Goal: Feedback & Contribution: Submit feedback/report problem

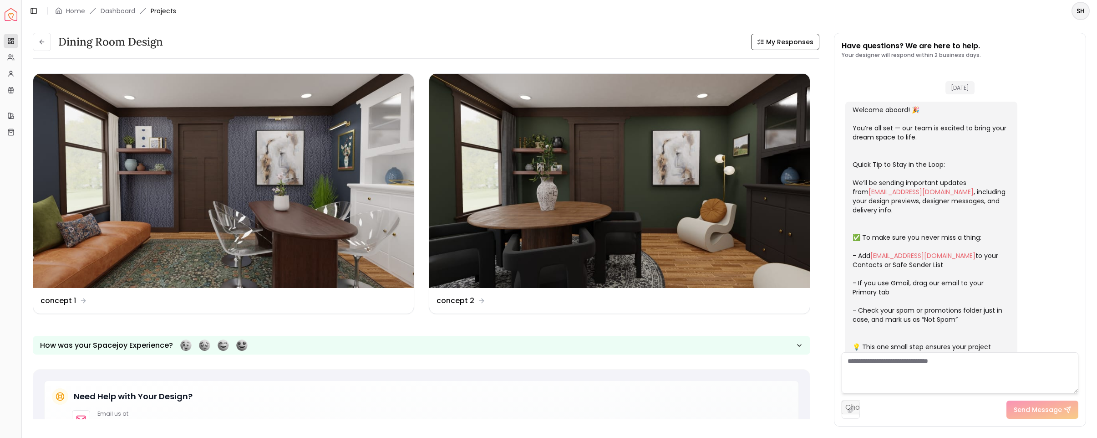
scroll to position [825, 0]
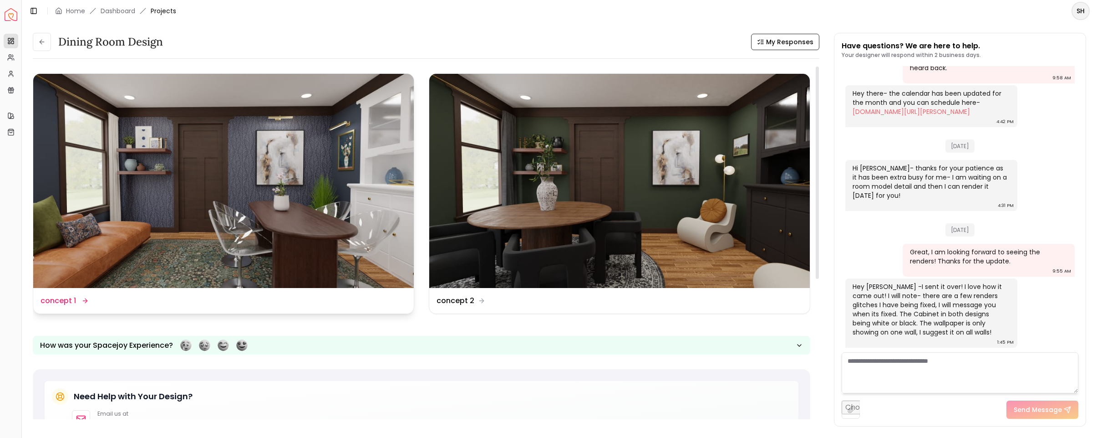
click at [199, 207] on img at bounding box center [223, 181] width 381 height 214
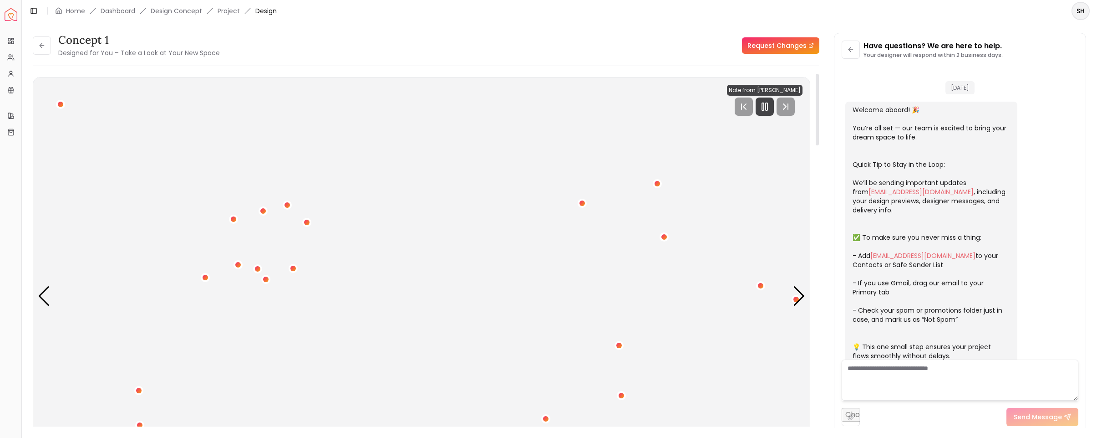
scroll to position [818, 0]
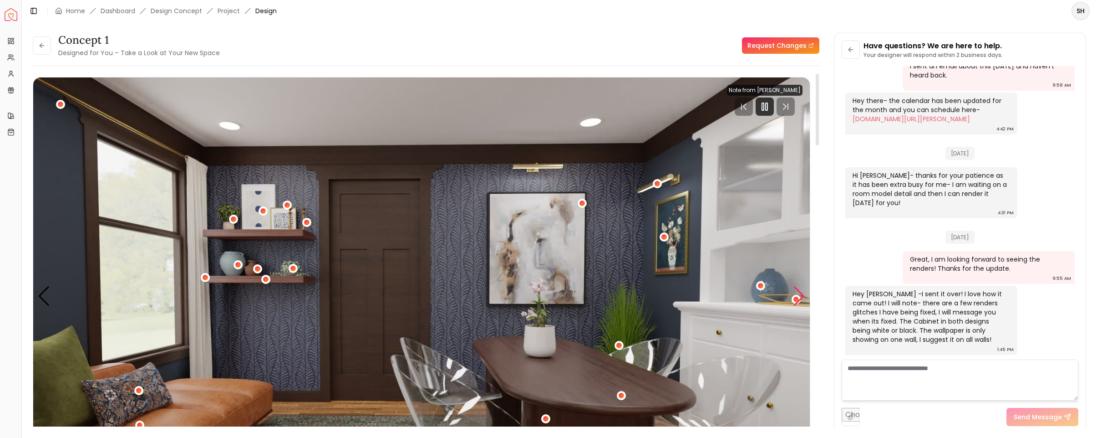
click at [798, 293] on div "Next slide" at bounding box center [799, 296] width 12 height 20
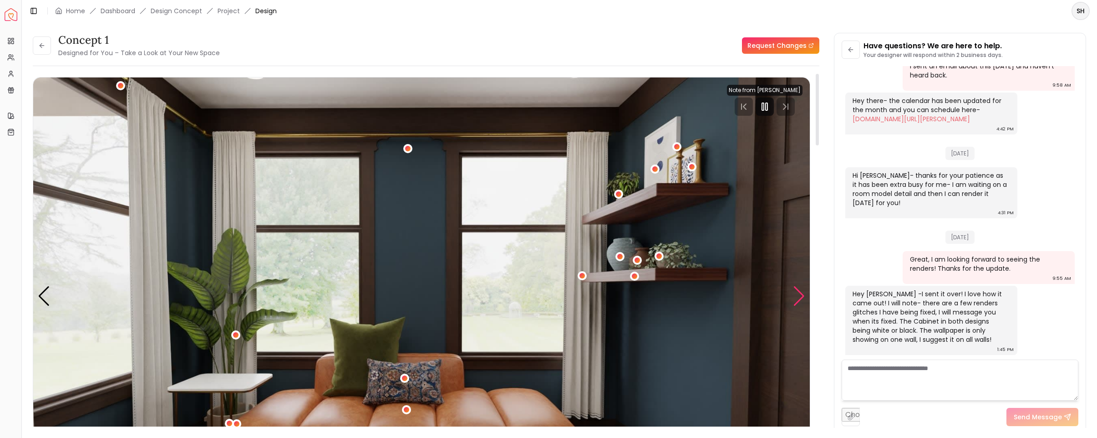
click at [798, 293] on div "Next slide" at bounding box center [799, 296] width 12 height 20
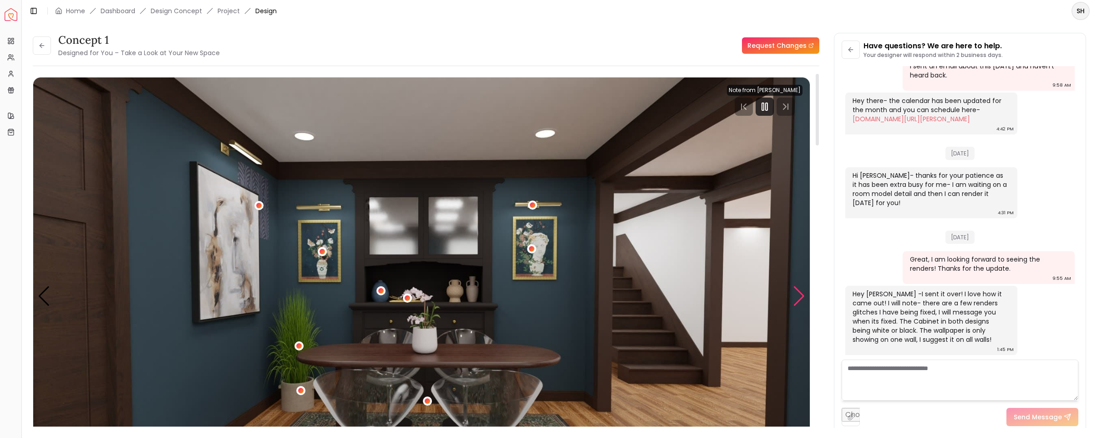
click at [798, 293] on div "Next slide" at bounding box center [799, 296] width 12 height 20
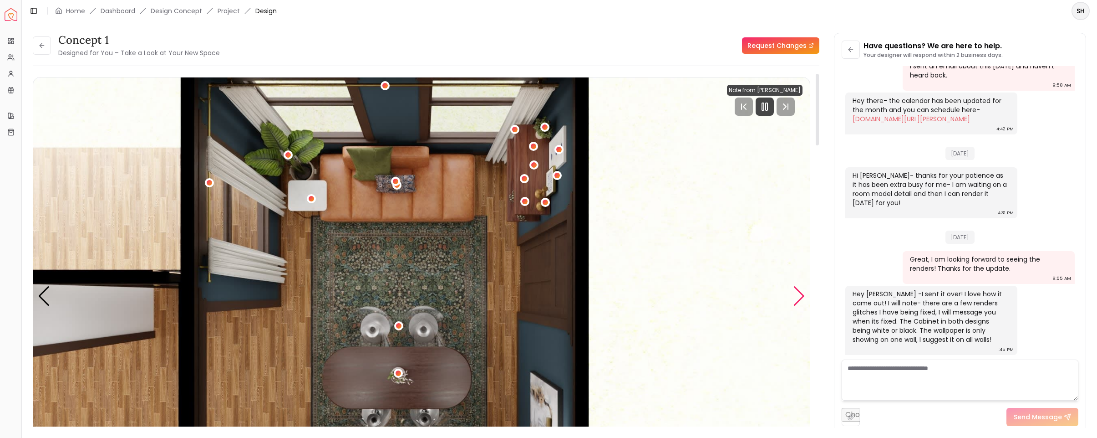
click at [798, 292] on div "Next slide" at bounding box center [799, 296] width 12 height 20
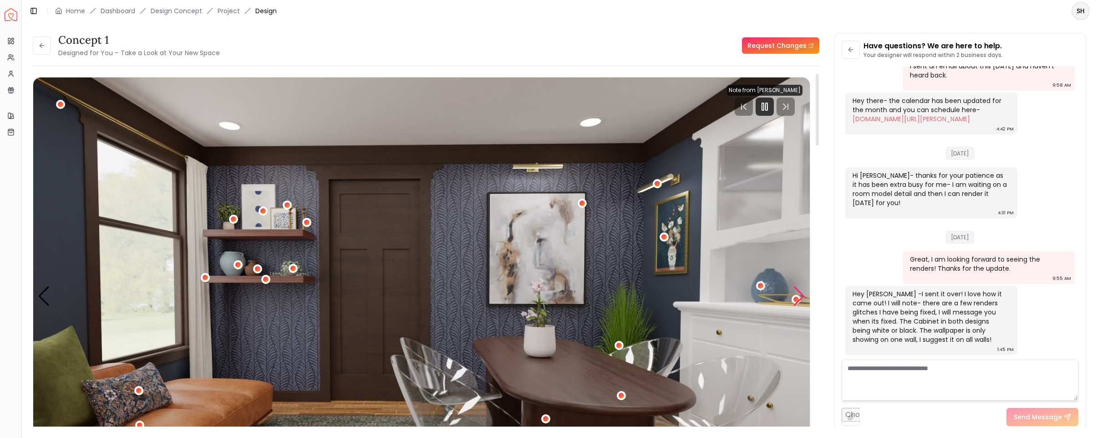
click at [798, 291] on div "Next slide" at bounding box center [799, 296] width 12 height 20
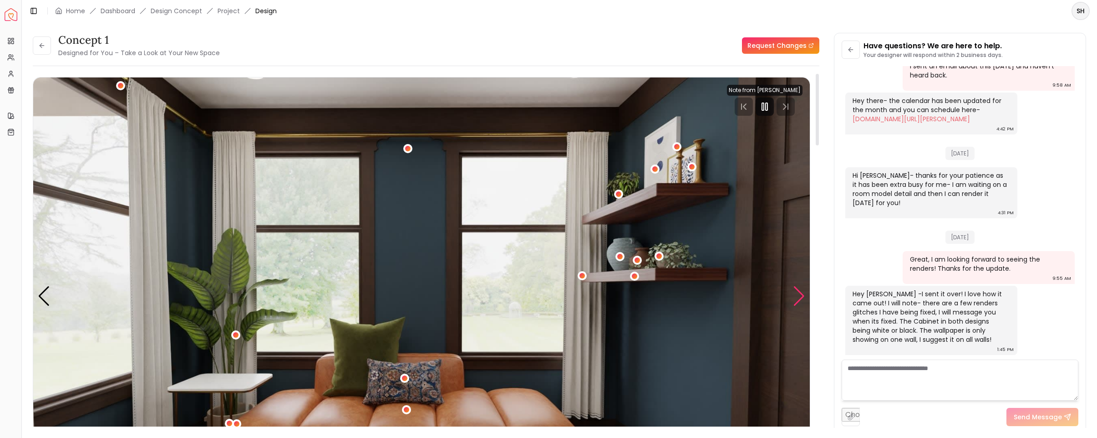
click at [798, 291] on div "Next slide" at bounding box center [799, 296] width 12 height 20
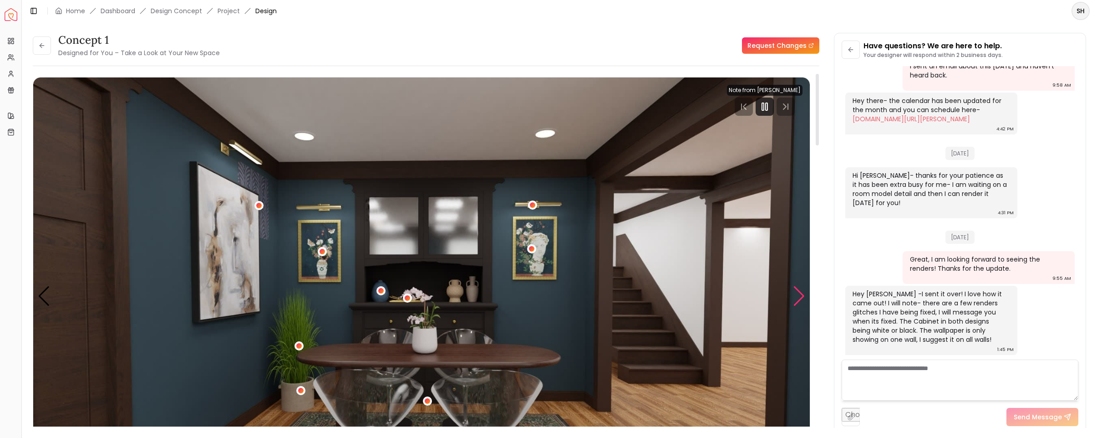
click at [798, 291] on div "Next slide" at bounding box center [799, 296] width 12 height 20
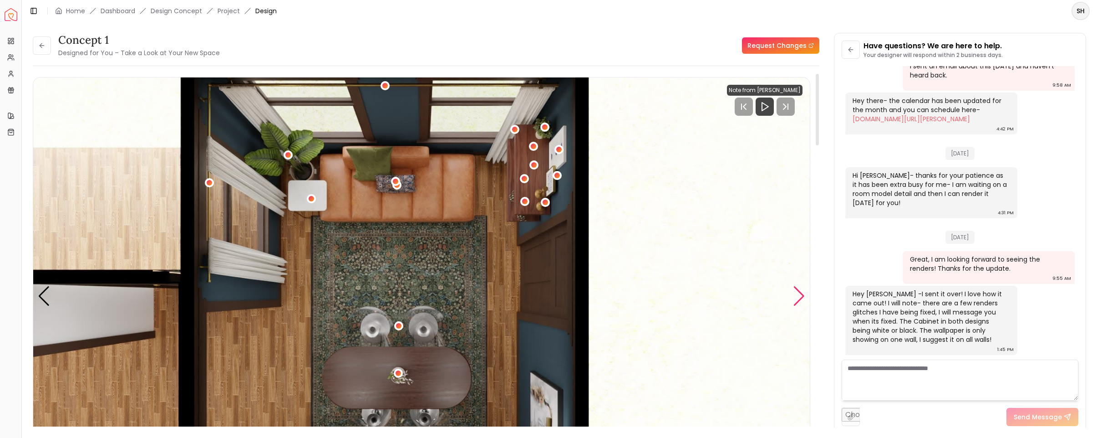
click at [798, 291] on div "Next slide" at bounding box center [799, 296] width 12 height 20
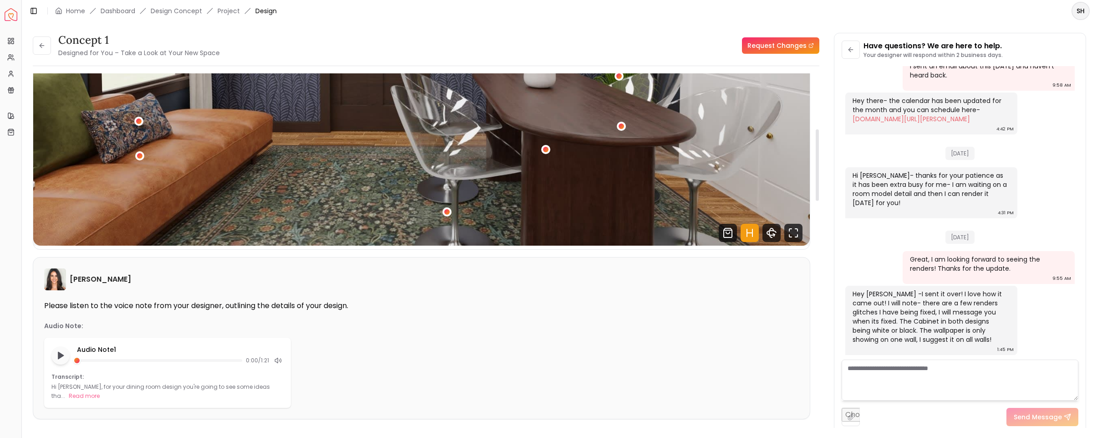
scroll to position [275, 0]
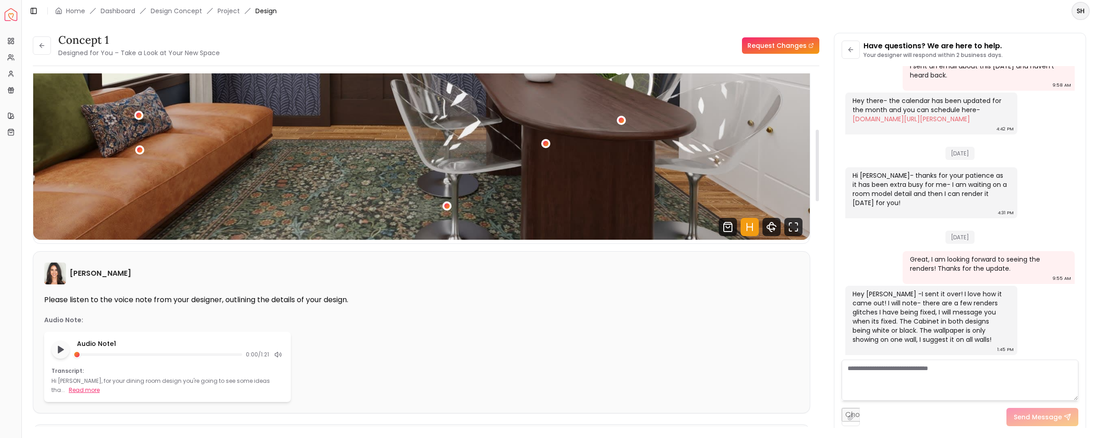
click at [71, 387] on button "Read more" at bounding box center [84, 389] width 31 height 9
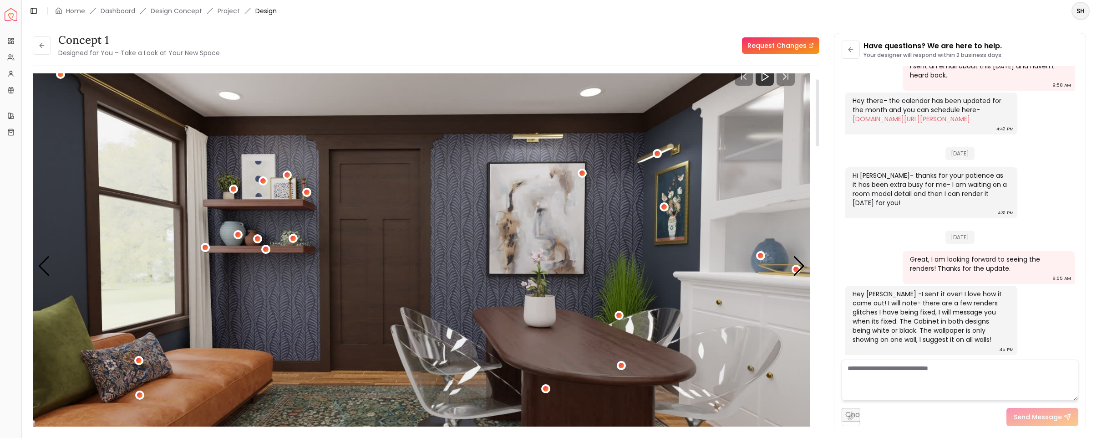
scroll to position [29, 0]
click at [783, 42] on link "Request Changes" at bounding box center [780, 45] width 77 height 16
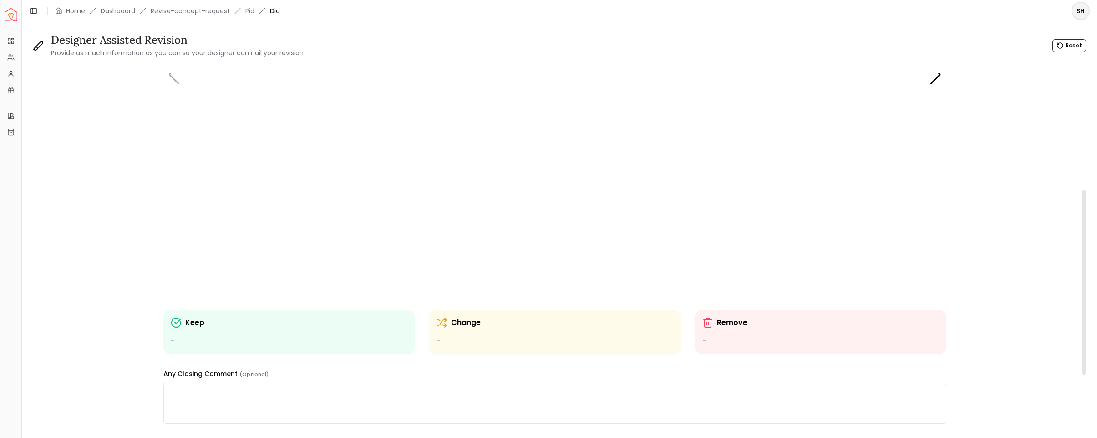
scroll to position [221, 0]
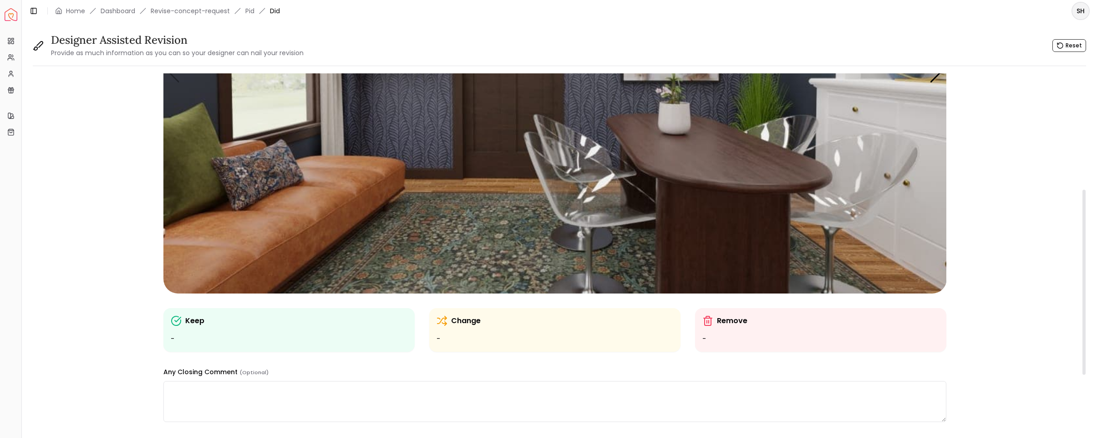
click at [544, 328] on div "Change -" at bounding box center [555, 329] width 237 height 29
click at [462, 338] on ul "-" at bounding box center [555, 338] width 237 height 11
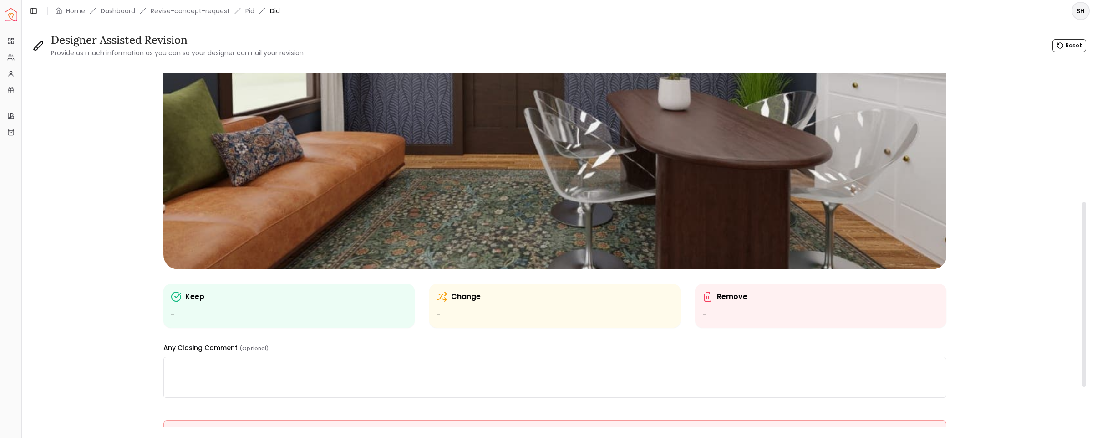
scroll to position [244, 0]
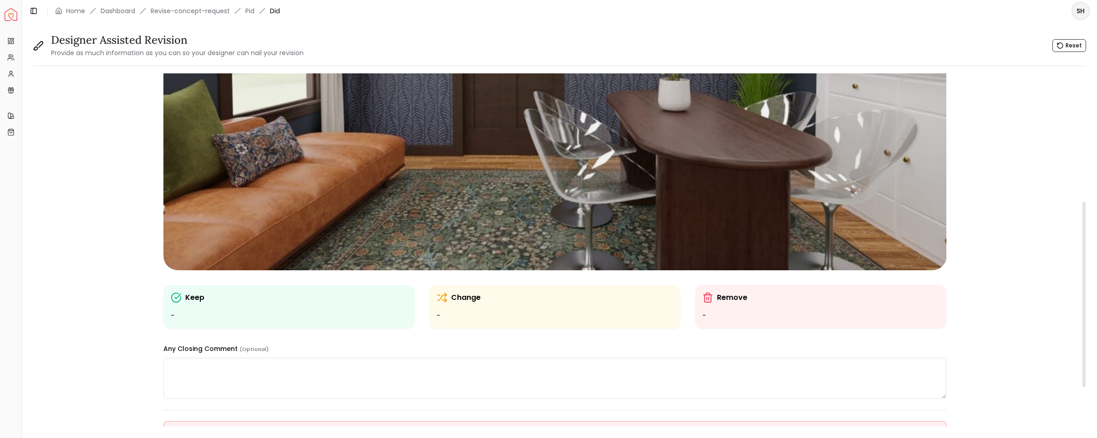
click at [443, 295] on icon at bounding box center [442, 297] width 11 height 11
click at [466, 297] on p "Change" at bounding box center [466, 297] width 30 height 11
click at [178, 297] on icon at bounding box center [176, 297] width 11 height 11
click at [177, 316] on ul "-" at bounding box center [289, 315] width 237 height 11
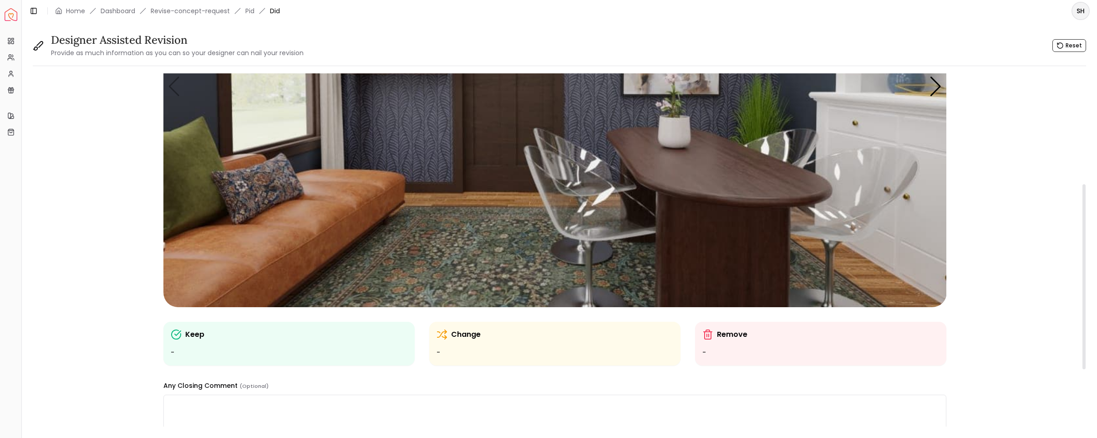
scroll to position [224, 0]
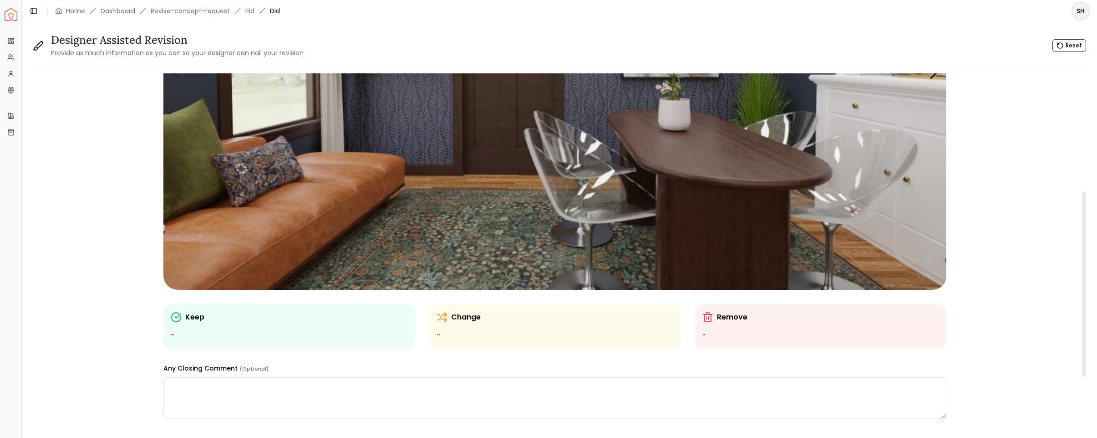
click at [241, 224] on img "1 / 4" at bounding box center [554, 69] width 783 height 441
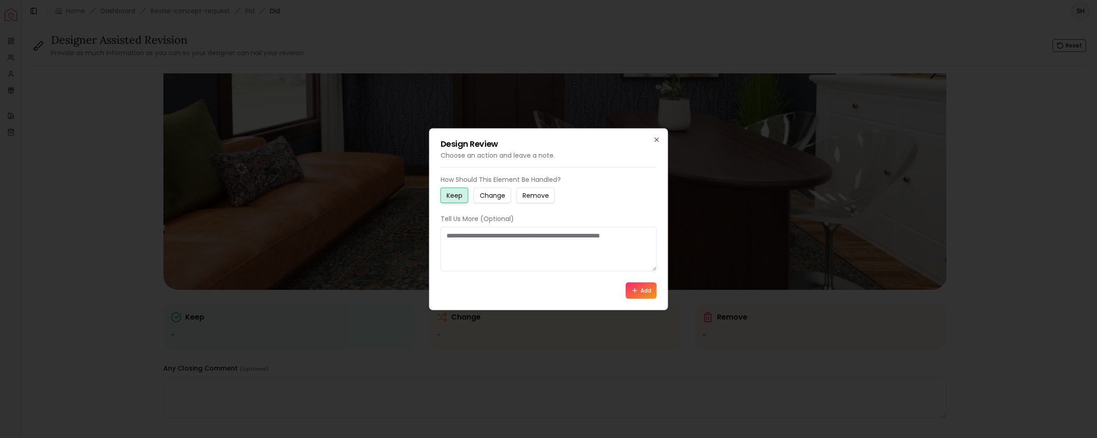
click at [490, 195] on small "Change" at bounding box center [492, 194] width 25 height 9
click at [465, 238] on textarea at bounding box center [549, 248] width 216 height 45
type textarea "*"
click at [262, 305] on div at bounding box center [548, 219] width 1097 height 438
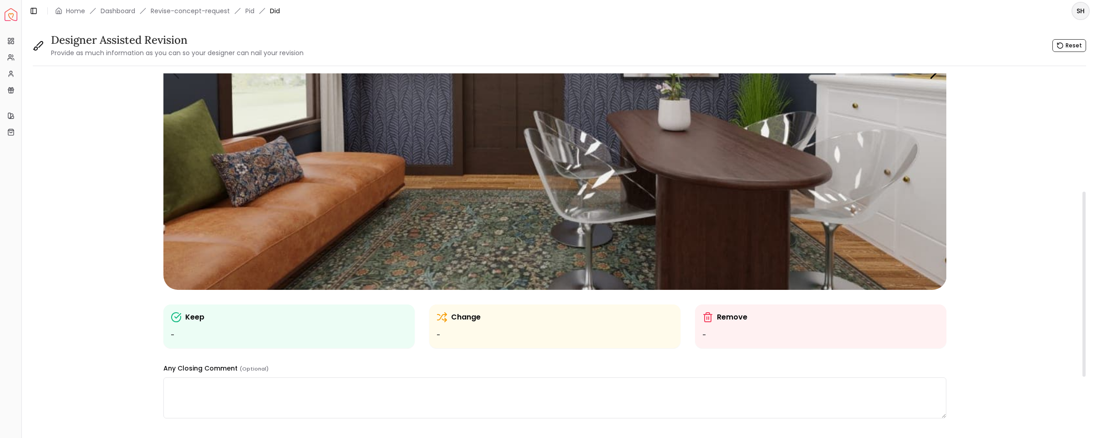
click at [172, 388] on textarea at bounding box center [554, 397] width 783 height 41
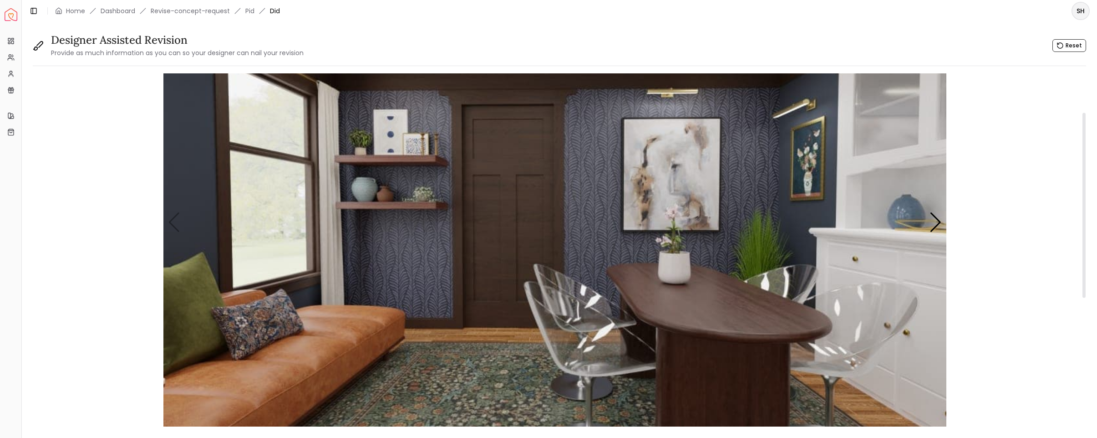
scroll to position [71, 0]
type textarea "**********"
click at [676, 93] on img "1 / 4" at bounding box center [554, 223] width 783 height 441
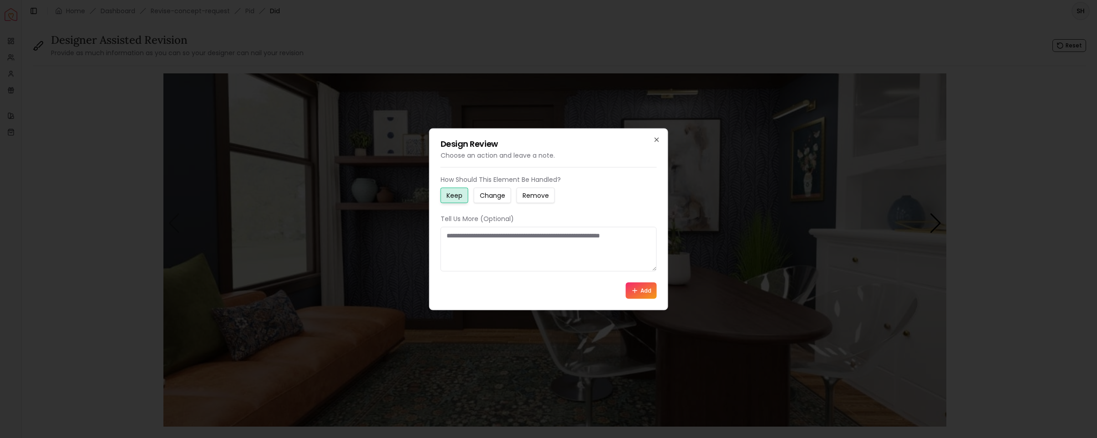
click at [529, 195] on small "Remove" at bounding box center [536, 194] width 26 height 9
click at [462, 240] on textarea at bounding box center [549, 248] width 216 height 45
type textarea "*"
type textarea "**********"
click at [642, 286] on button "Add" at bounding box center [641, 290] width 31 height 16
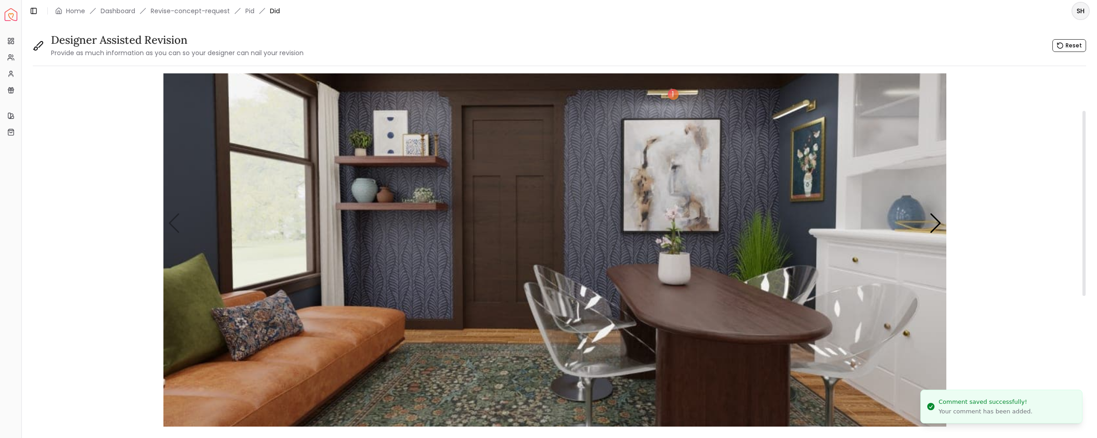
click at [793, 107] on img "1 / 4" at bounding box center [554, 223] width 783 height 441
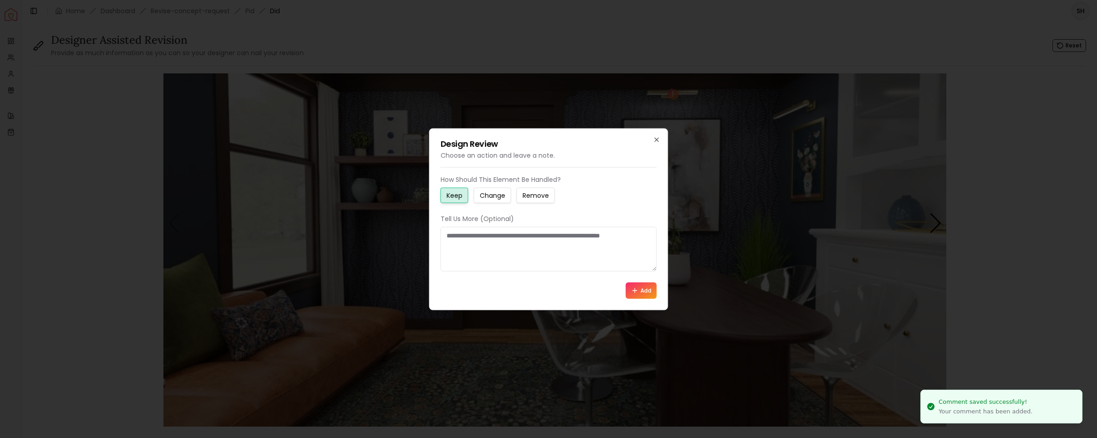
click at [542, 194] on small "Remove" at bounding box center [536, 194] width 26 height 9
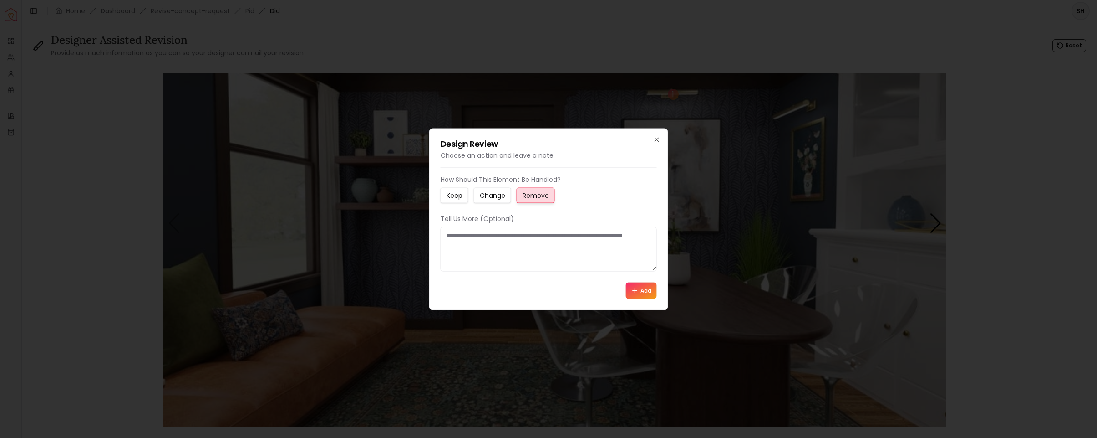
click at [646, 286] on button "Add" at bounding box center [641, 290] width 31 height 16
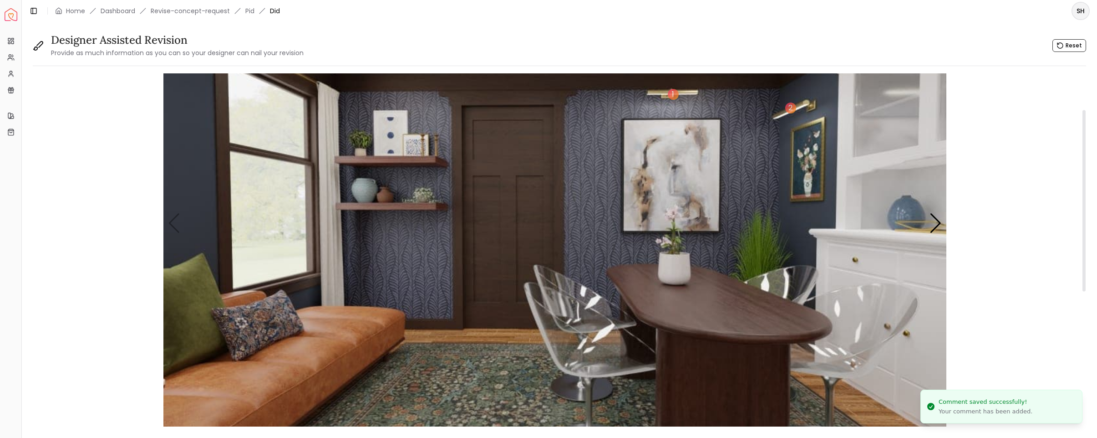
click at [705, 311] on img "1 / 4" at bounding box center [554, 223] width 783 height 441
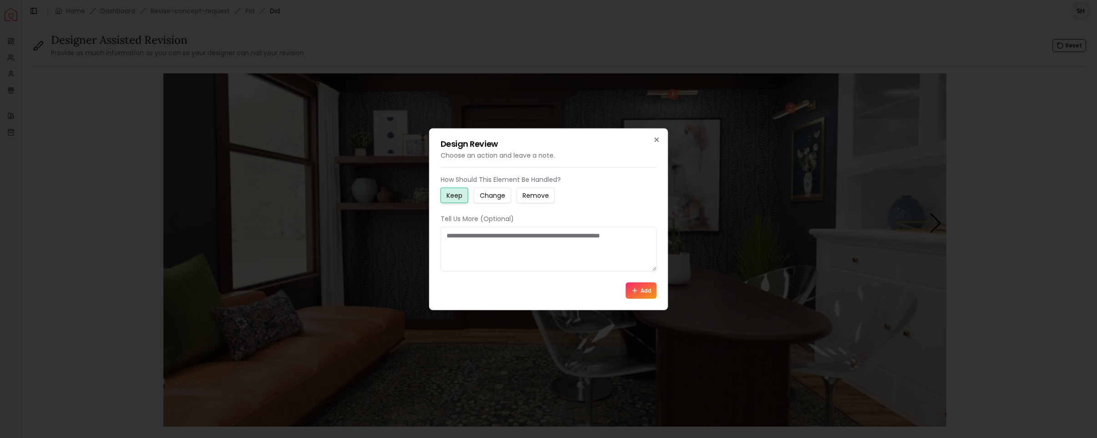
click at [491, 194] on small "Change" at bounding box center [492, 194] width 25 height 9
click at [449, 238] on textarea at bounding box center [549, 248] width 216 height 45
type textarea "**********"
click at [645, 288] on button "Add" at bounding box center [641, 290] width 31 height 16
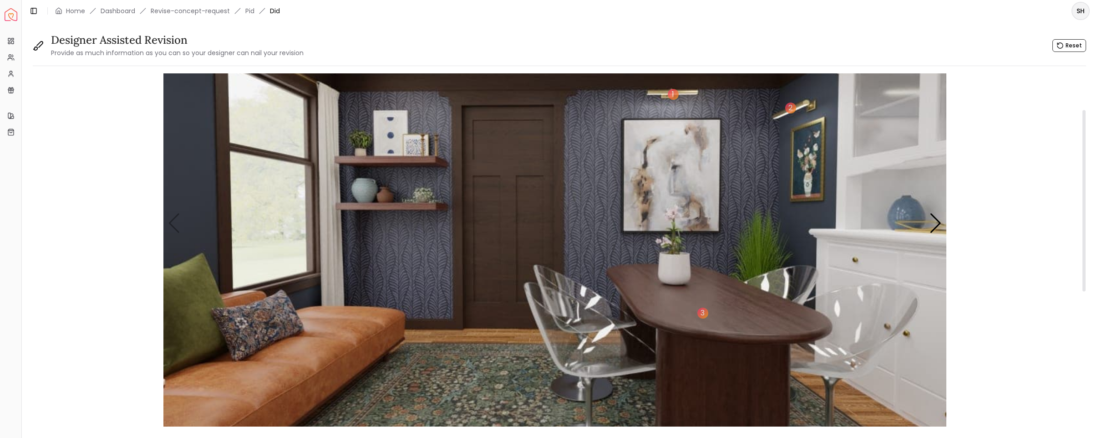
click at [467, 388] on img "1 / 4" at bounding box center [554, 223] width 783 height 441
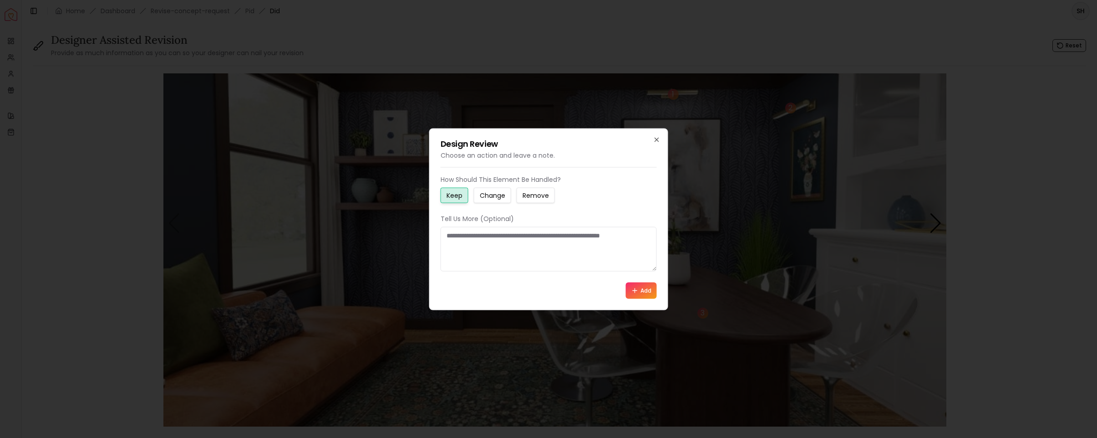
click at [493, 196] on small "Change" at bounding box center [492, 194] width 25 height 9
click at [447, 237] on textarea at bounding box center [549, 248] width 216 height 45
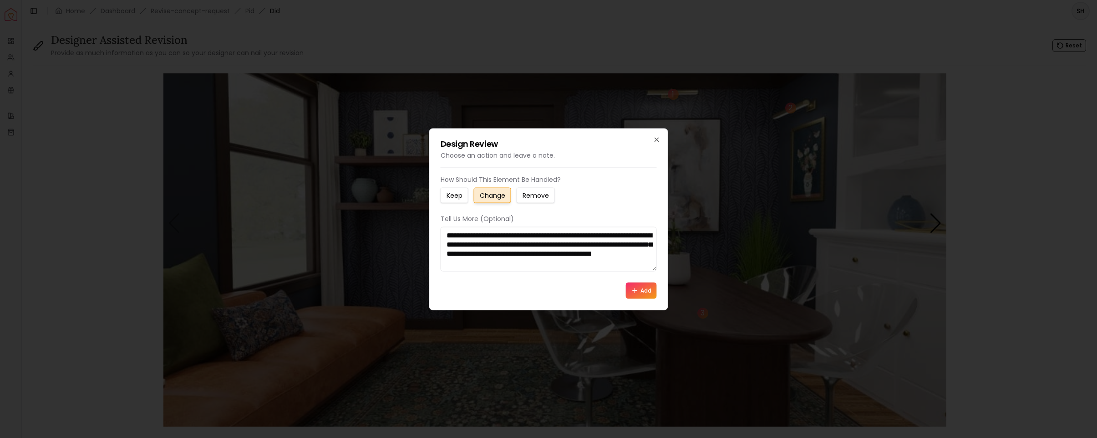
type textarea "**********"
click at [639, 288] on button "Add" at bounding box center [641, 290] width 31 height 16
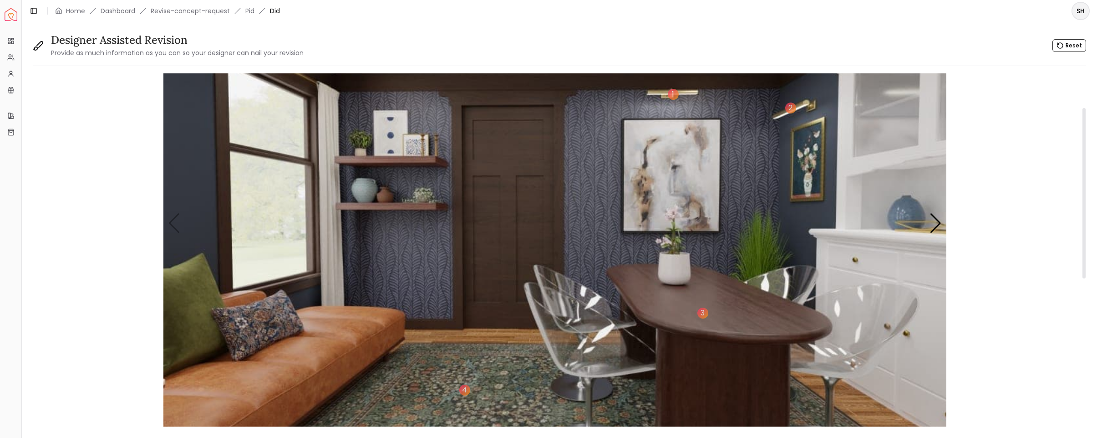
click at [243, 377] on img "1 / 4" at bounding box center [554, 223] width 783 height 441
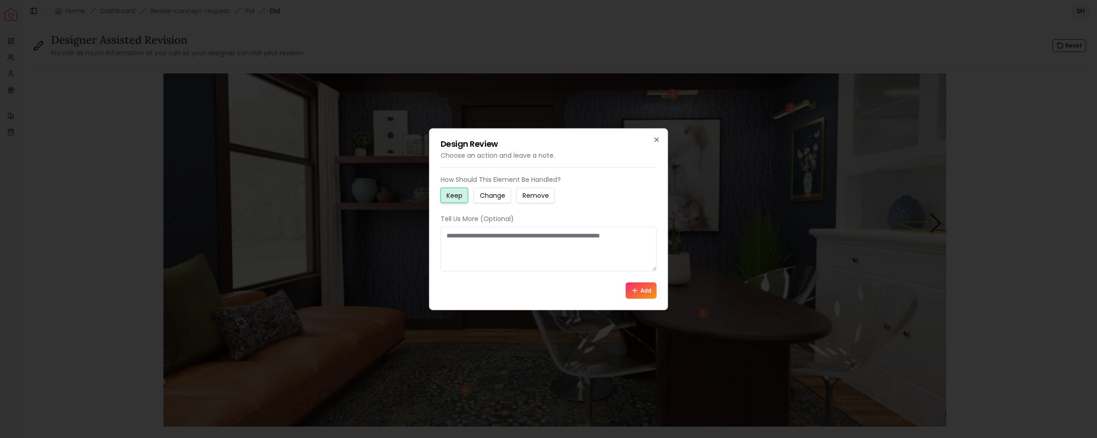
click at [492, 194] on small "Change" at bounding box center [492, 194] width 25 height 9
click at [455, 240] on textarea at bounding box center [549, 248] width 216 height 45
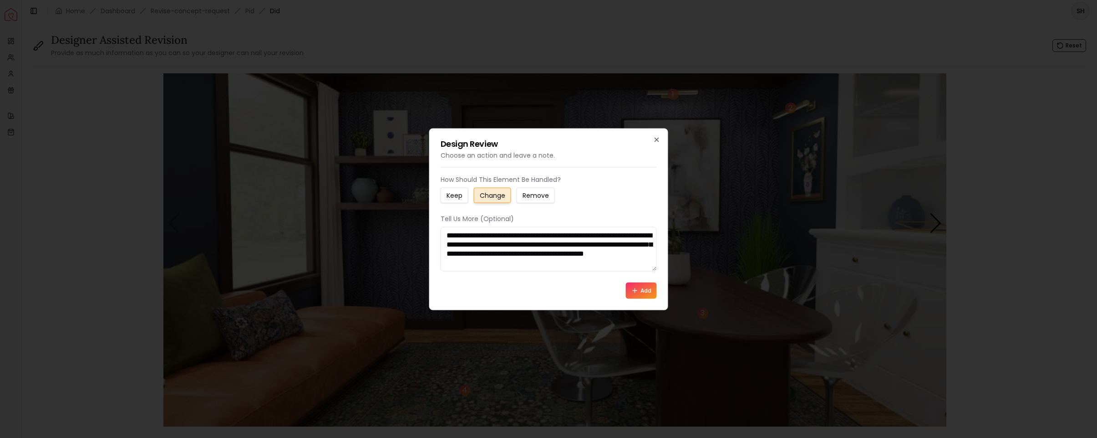
type textarea "**********"
click at [639, 288] on button "Add" at bounding box center [641, 290] width 31 height 16
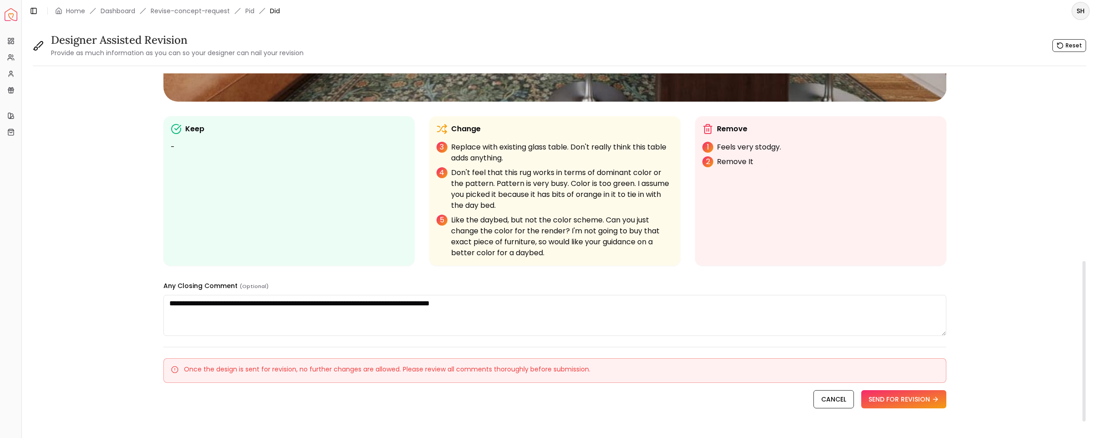
scroll to position [418, 0]
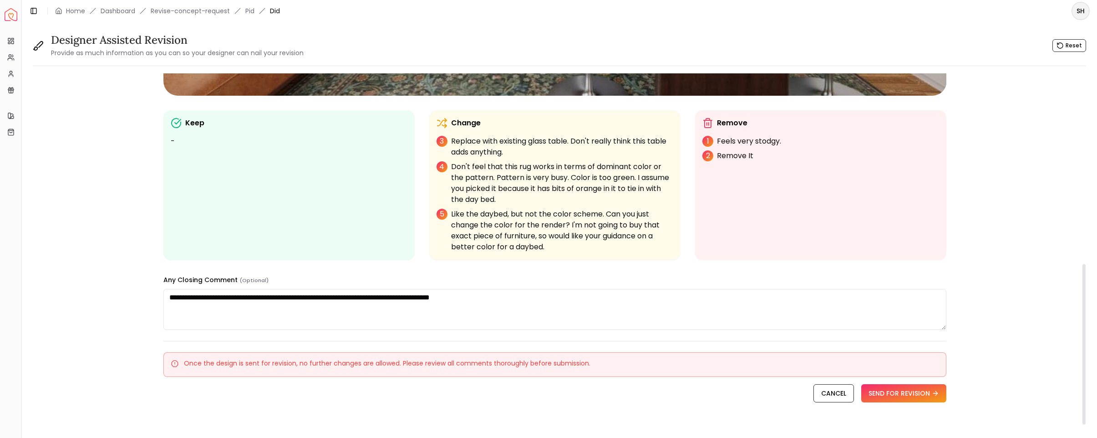
click at [530, 298] on textarea "**********" at bounding box center [554, 309] width 783 height 41
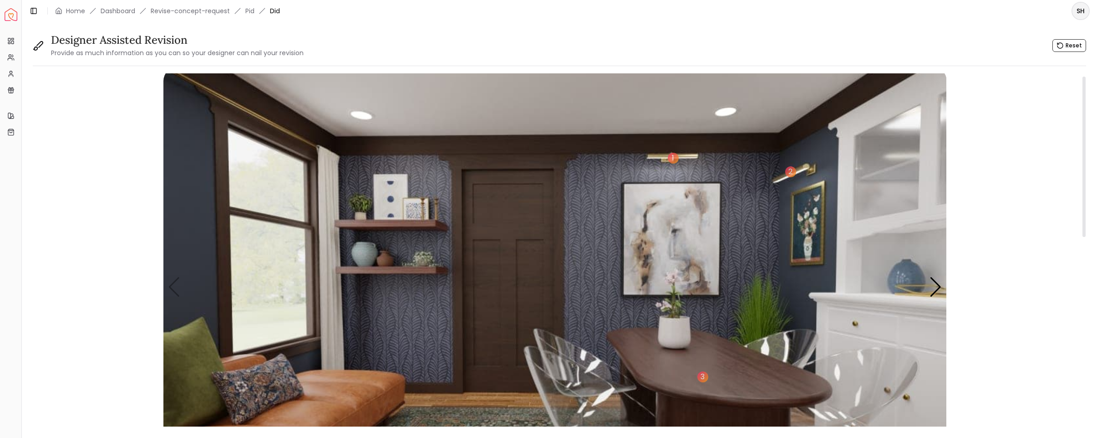
scroll to position [0, 0]
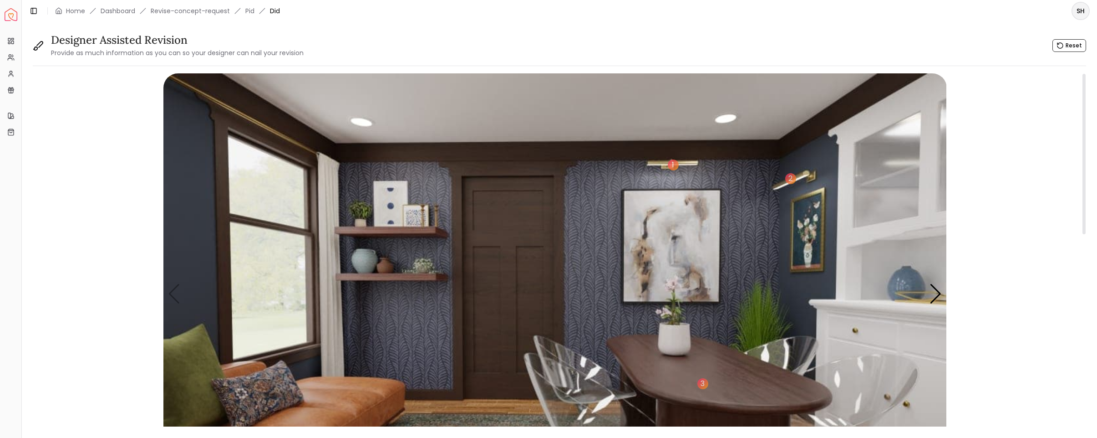
type textarea "**********"
click at [620, 89] on img "1 / 4" at bounding box center [554, 293] width 783 height 441
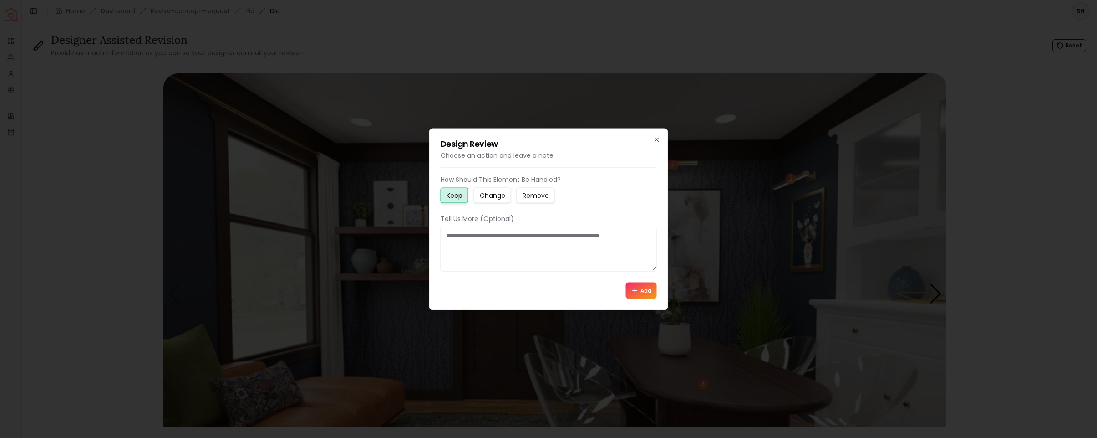
click at [491, 195] on small "Change" at bounding box center [492, 194] width 25 height 9
click at [472, 234] on textarea at bounding box center [549, 248] width 216 height 45
type textarea "*"
click at [657, 139] on icon "button" at bounding box center [656, 139] width 7 height 7
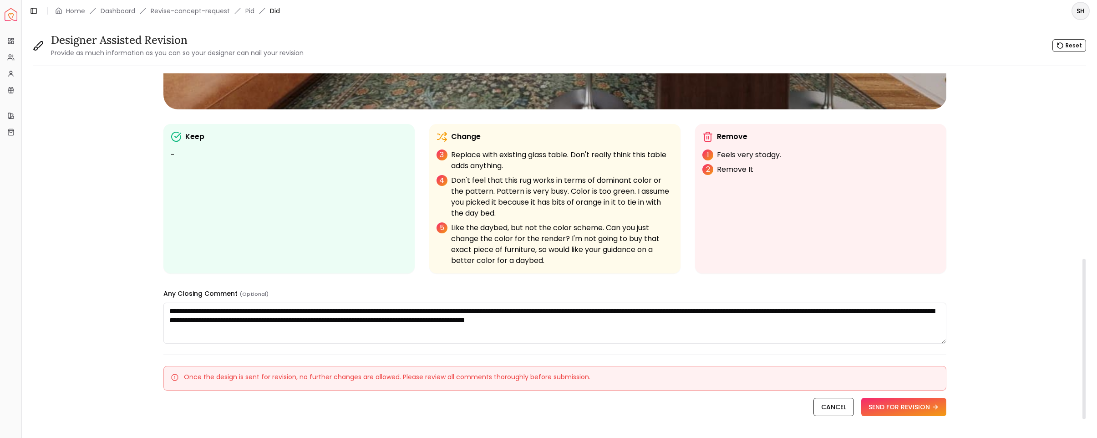
scroll to position [407, 0]
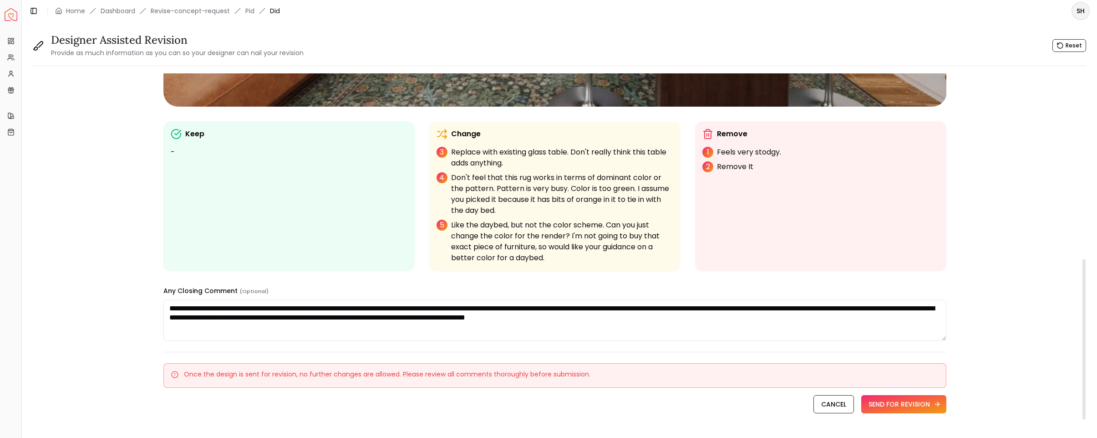
click at [921, 403] on button "SEND FOR REVISION" at bounding box center [903, 404] width 85 height 18
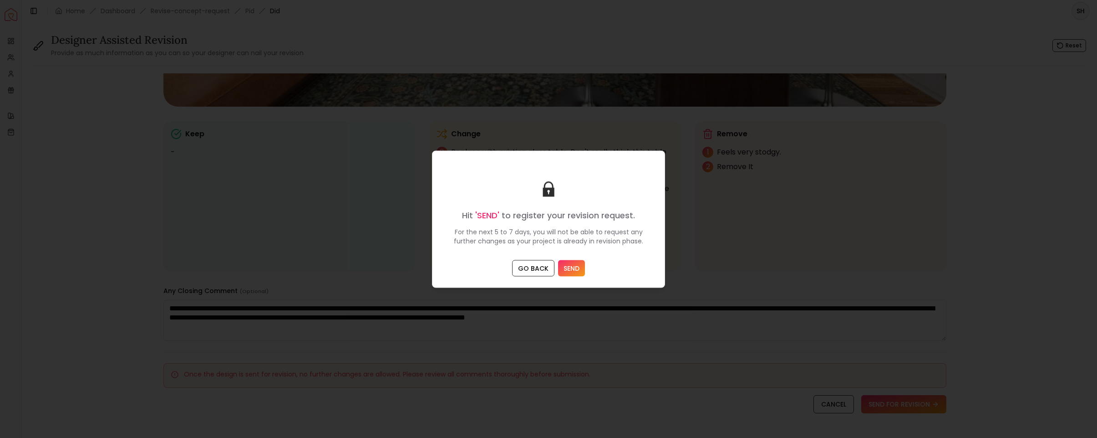
click at [567, 266] on button "SEND" at bounding box center [571, 267] width 27 height 16
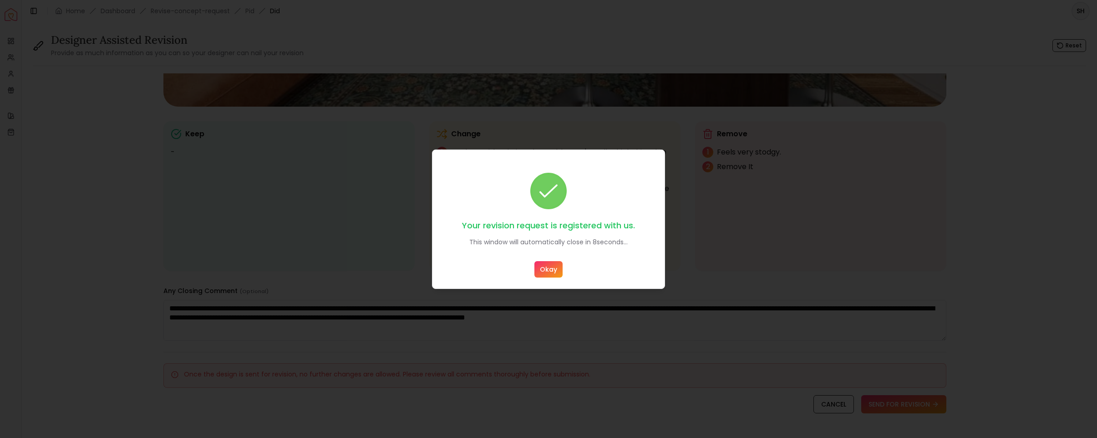
click at [541, 269] on button "Okay" at bounding box center [548, 269] width 28 height 16
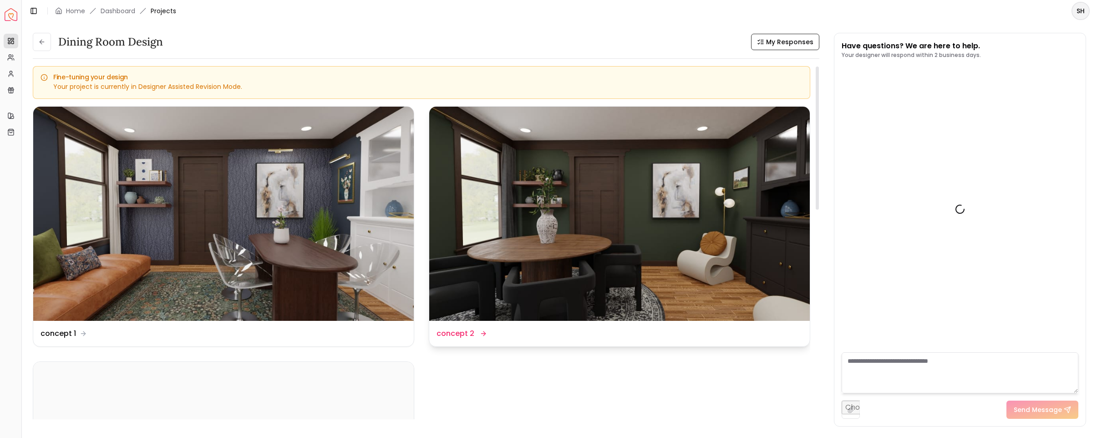
scroll to position [825, 0]
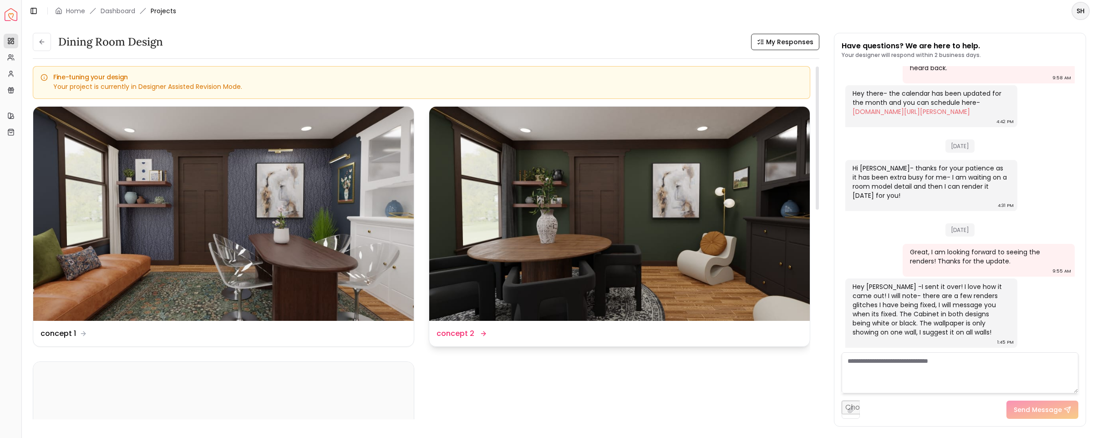
click at [612, 229] on img at bounding box center [619, 214] width 381 height 214
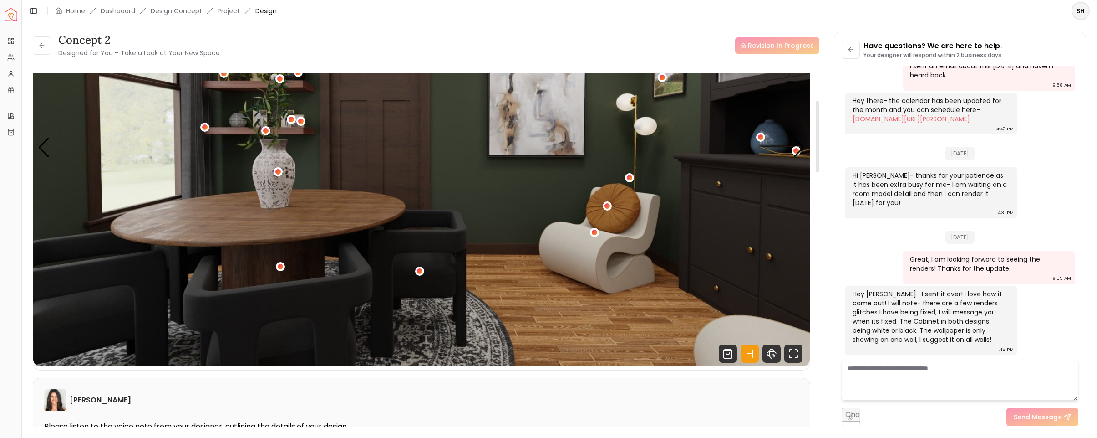
scroll to position [119, 0]
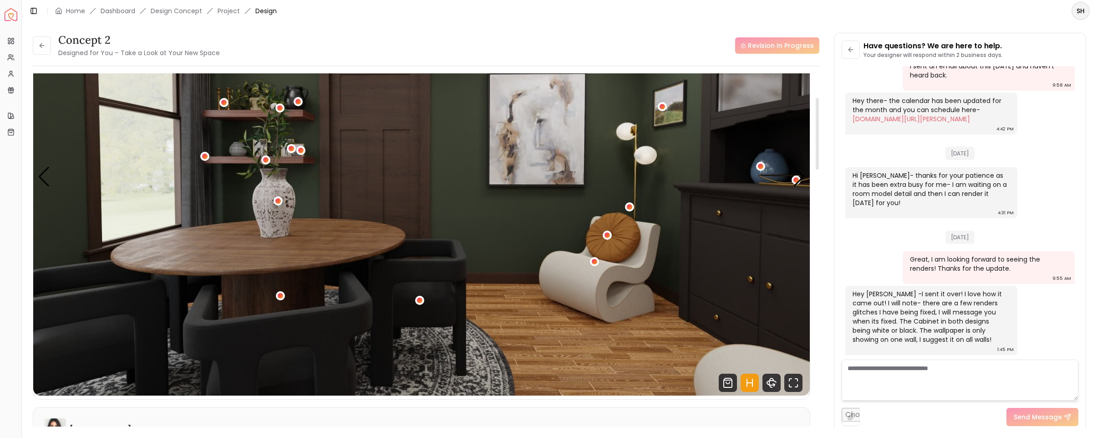
click at [757, 46] on div "Revision In Progress" at bounding box center [777, 45] width 84 height 16
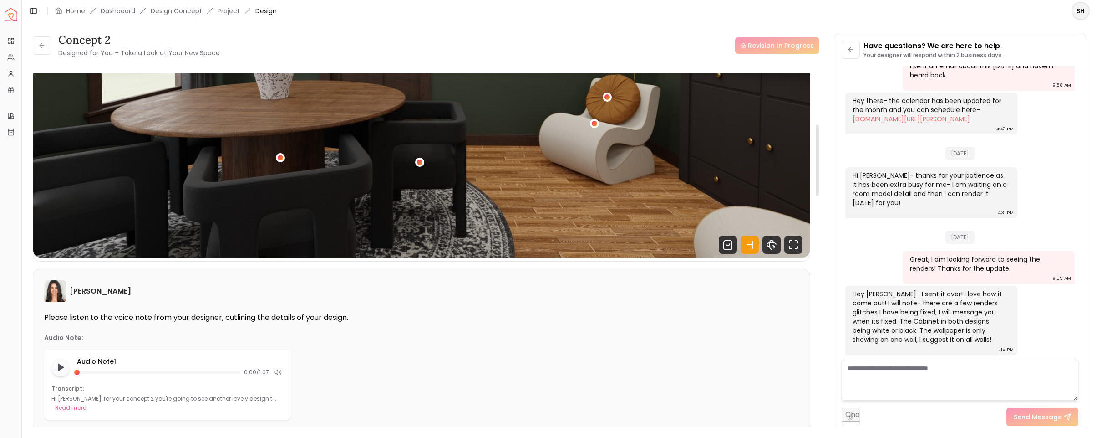
scroll to position [263, 0]
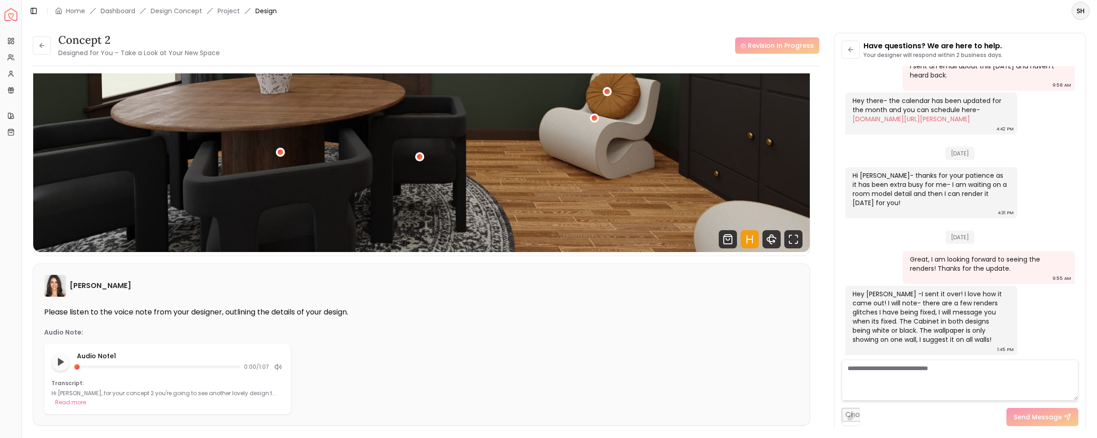
click at [852, 371] on textarea at bounding box center [960, 379] width 237 height 41
type textarea "**********"
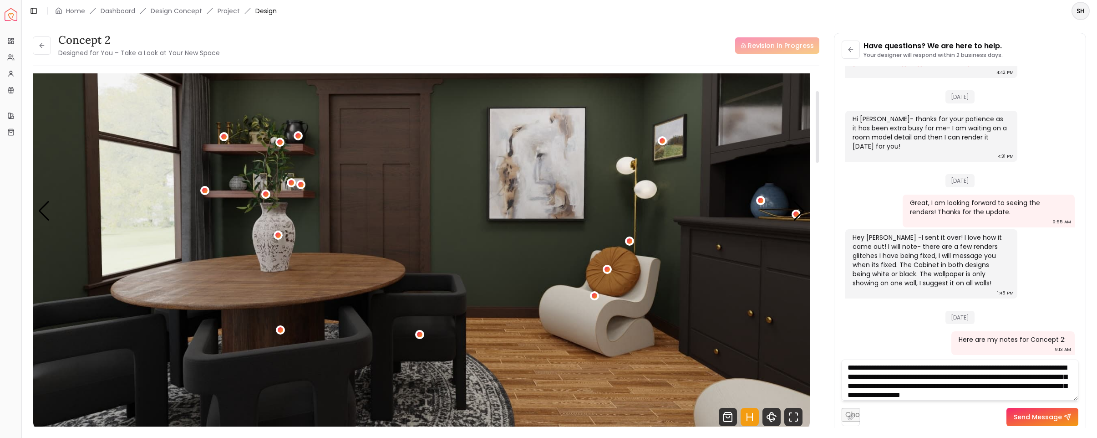
scroll to position [10, 0]
type textarea "**********"
click at [1035, 415] on button "Send Message" at bounding box center [1043, 416] width 72 height 18
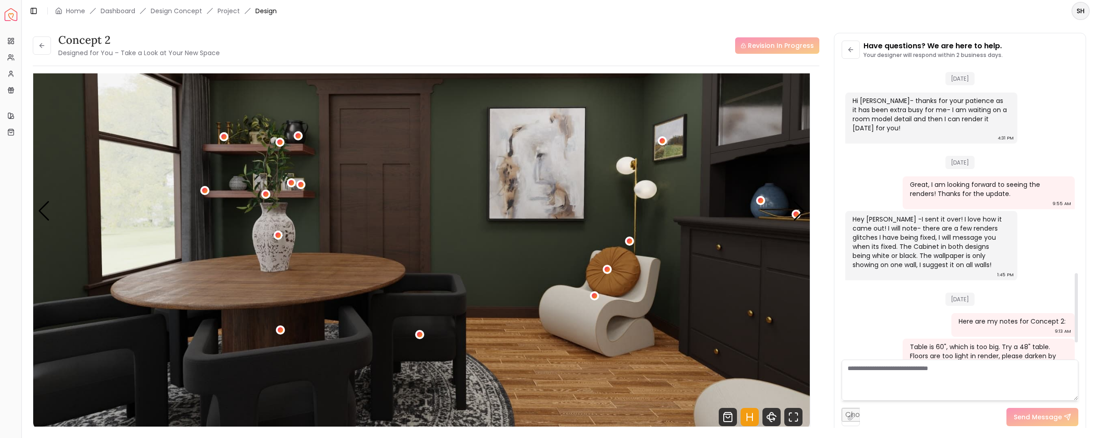
scroll to position [945, 0]
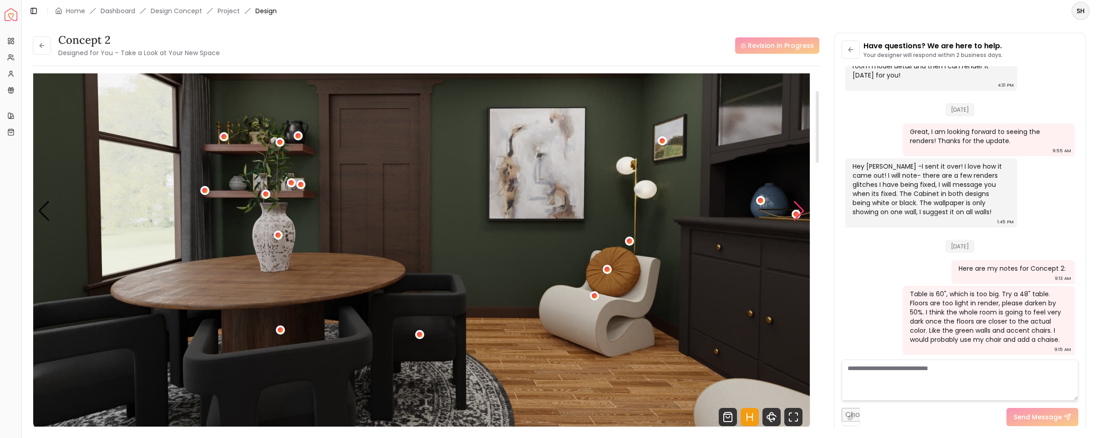
click at [798, 214] on div "Next slide" at bounding box center [799, 211] width 12 height 20
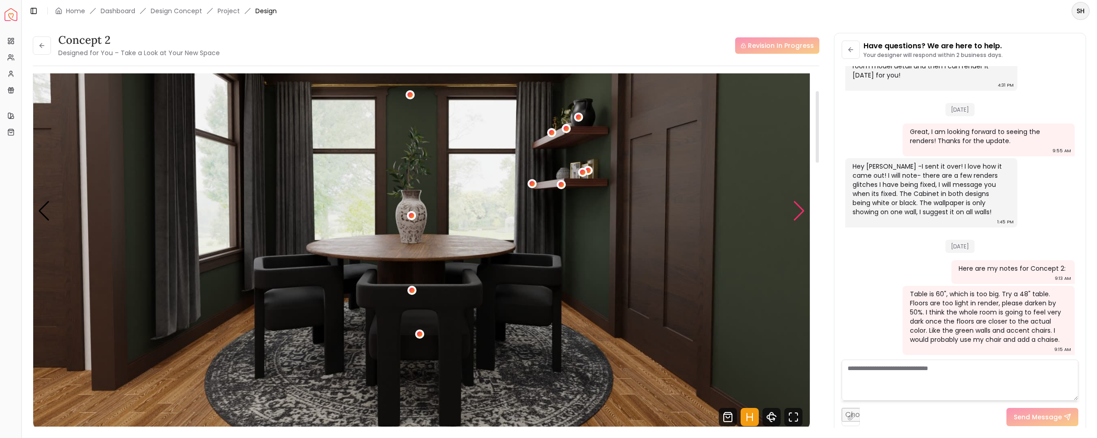
click at [795, 217] on div "Next slide" at bounding box center [799, 211] width 12 height 20
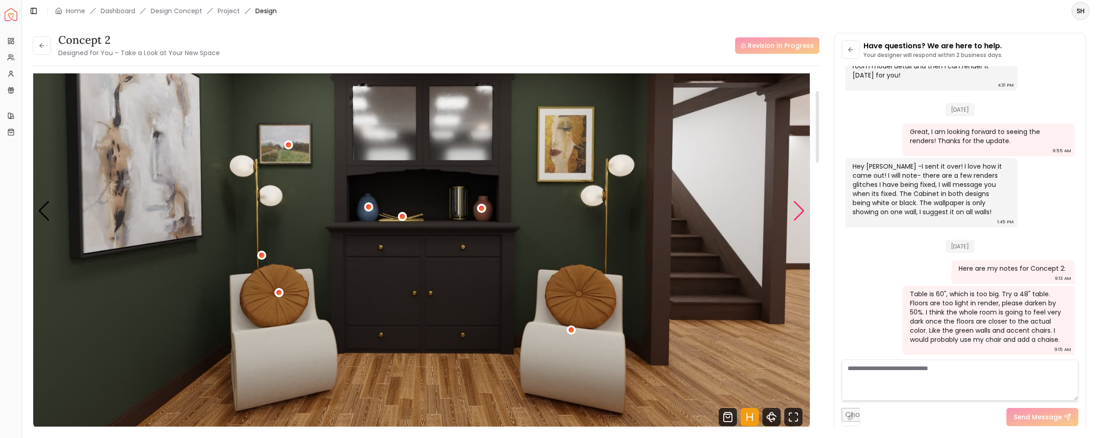
click at [795, 217] on div "Next slide" at bounding box center [799, 211] width 12 height 20
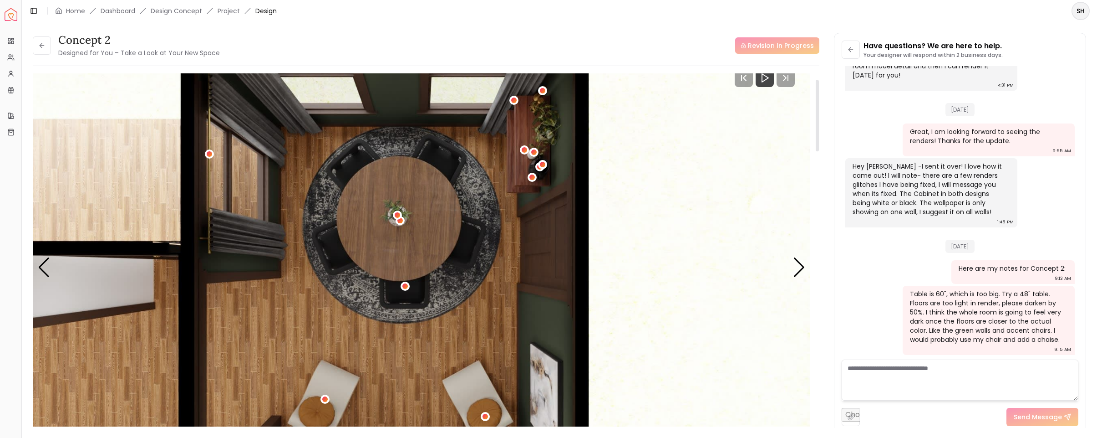
scroll to position [28, 0]
click at [981, 282] on div "9:13 AM" at bounding box center [1009, 282] width 123 height 2
